Goal: Information Seeking & Learning: Understand process/instructions

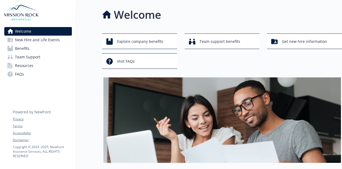
click at [46, 40] on span "New Hire and Life Events" at bounding box center [37, 40] width 45 height 9
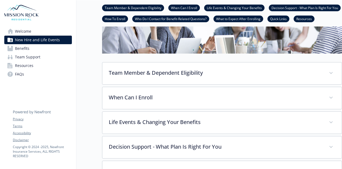
scroll to position [80, 0]
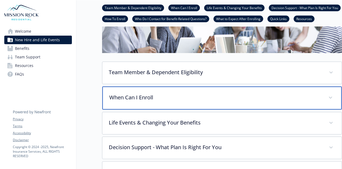
click at [142, 98] on p "When Can I Enroll" at bounding box center [215, 97] width 213 height 8
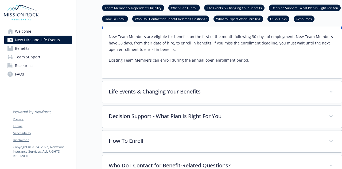
scroll to position [214, 0]
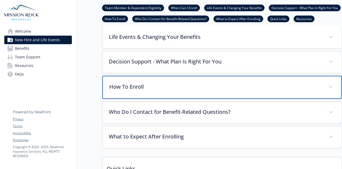
click at [186, 88] on p "How To Enroll" at bounding box center [215, 87] width 213 height 8
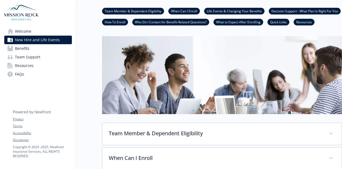
scroll to position [0, 0]
